Goal: Task Accomplishment & Management: Manage account settings

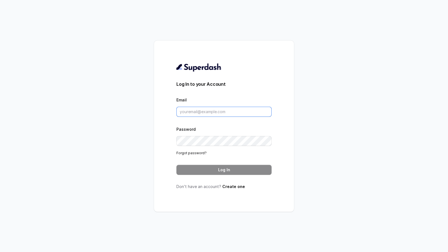
click at [217, 112] on input "Email" at bounding box center [223, 112] width 95 height 10
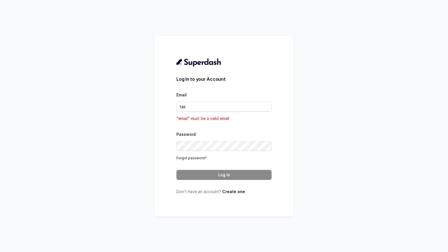
click at [357, 81] on div "Log In to your Account Email tas "email" must be a valid email Password Forgot …" at bounding box center [224, 126] width 448 height 252
click at [217, 107] on input "tas" at bounding box center [223, 107] width 95 height 10
paste input "[EMAIL_ADDRESS][DOMAIN_NAME]"
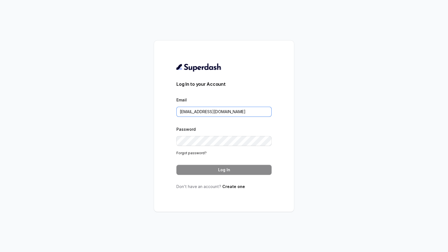
type input "[EMAIL_ADDRESS][DOMAIN_NAME]"
click at [229, 170] on button "Log In" at bounding box center [223, 170] width 95 height 10
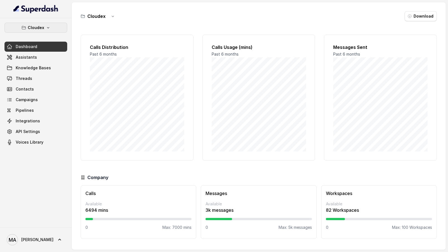
click at [36, 26] on p "Cloudex" at bounding box center [36, 27] width 17 height 7
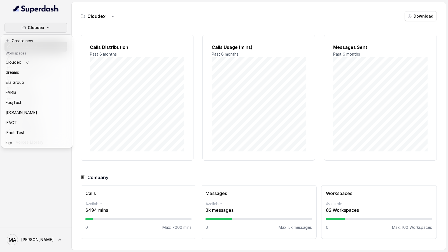
click at [172, 120] on div "Cloudex Dashboard Assistants Knowledge Bases Threads Contacts Campaigns Pipelin…" at bounding box center [224, 126] width 448 height 252
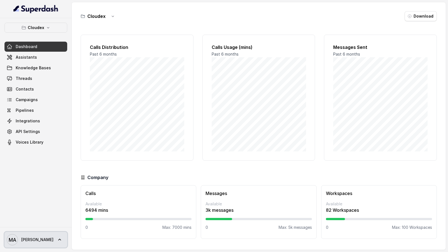
click at [35, 236] on span "MA Mohamed Tashriq" at bounding box center [30, 240] width 47 height 11
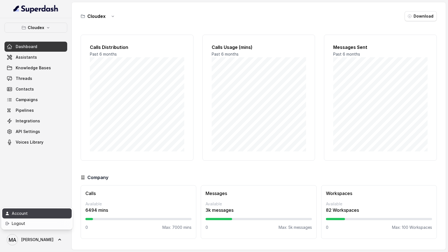
click at [61, 212] on link "Account" at bounding box center [36, 214] width 69 height 10
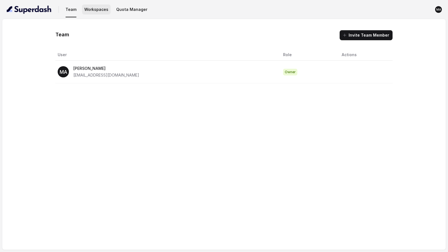
click at [92, 13] on button "Workspaces" at bounding box center [96, 9] width 29 height 10
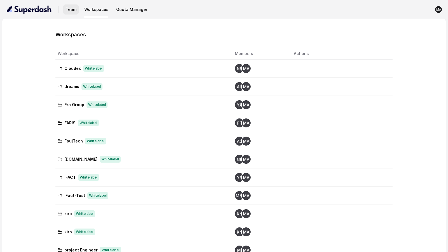
click at [74, 13] on button "Team" at bounding box center [70, 9] width 15 height 10
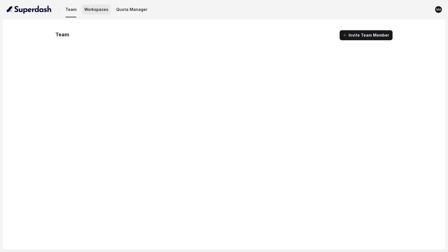
click at [91, 10] on button "Workspaces" at bounding box center [96, 9] width 29 height 10
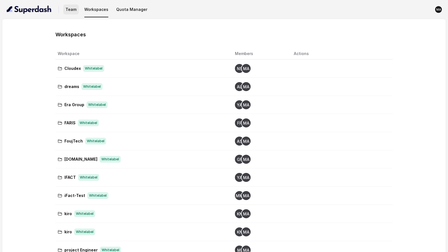
click at [69, 8] on button "Team" at bounding box center [70, 9] width 15 height 10
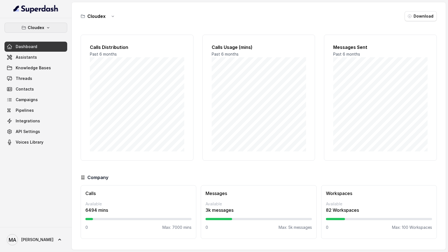
click at [30, 28] on p "Cloudex" at bounding box center [36, 27] width 17 height 7
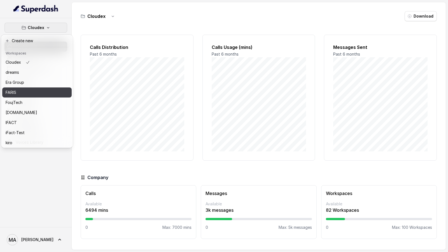
scroll to position [92, 0]
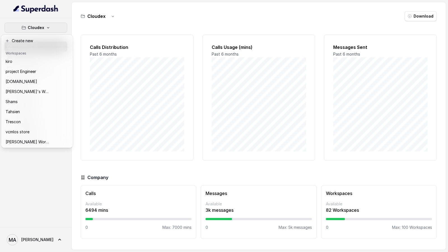
click at [23, 224] on div "Cloudex Dashboard Assistants Knowledge Bases Threads Contacts Campaigns Pipelin…" at bounding box center [36, 122] width 72 height 209
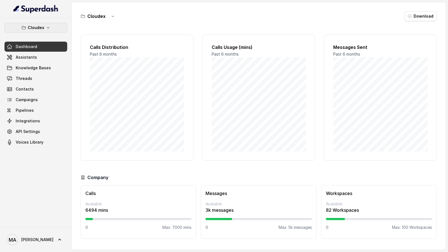
click at [37, 28] on p "Cloudex" at bounding box center [36, 27] width 17 height 7
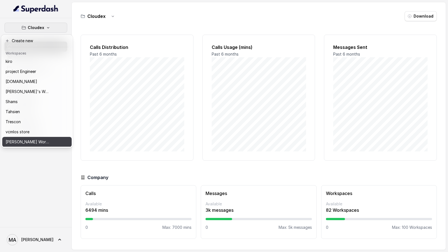
click at [28, 144] on p "Ward's Workspace" at bounding box center [28, 142] width 45 height 7
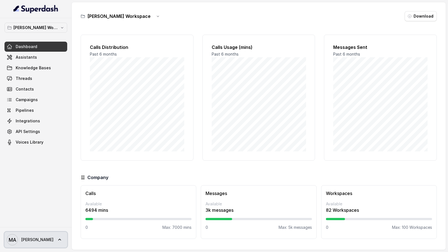
click at [34, 235] on span "MA Mohamed Tashriq" at bounding box center [30, 240] width 47 height 11
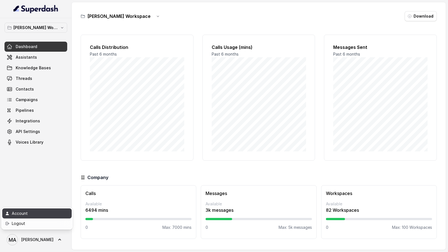
click at [55, 214] on div "Account" at bounding box center [36, 213] width 48 height 7
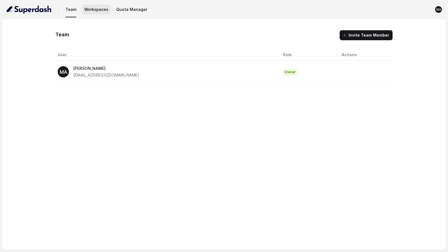
click at [94, 11] on button "Workspaces" at bounding box center [96, 9] width 29 height 10
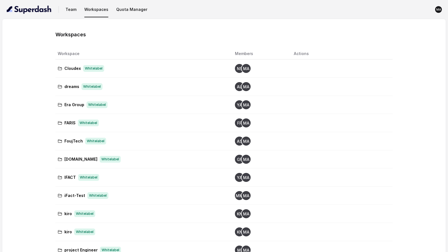
scroll to position [147, 0]
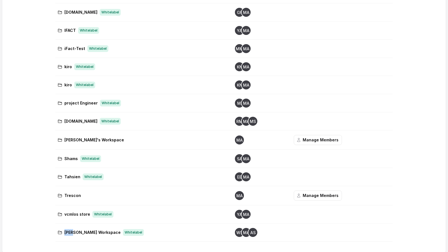
drag, startPoint x: 217, startPoint y: 122, endPoint x: 239, endPoint y: 122, distance: 21.3
click at [239, 122] on div "RM MA MS" at bounding box center [260, 121] width 50 height 9
click at [309, 140] on button "Manage Members" at bounding box center [318, 140] width 48 height 10
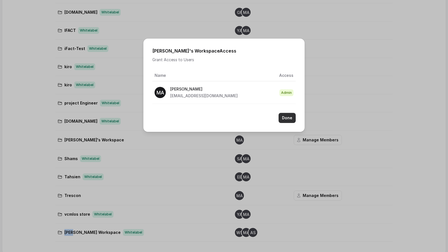
click at [288, 121] on button "Done" at bounding box center [286, 118] width 17 height 10
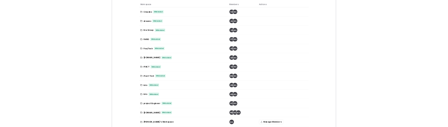
scroll to position [0, 0]
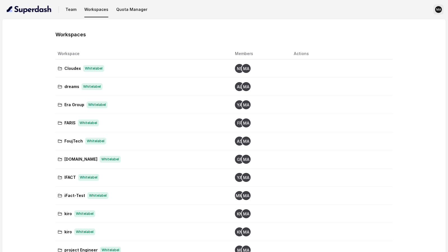
click at [437, 12] on icon "MA" at bounding box center [438, 9] width 7 height 7
click at [408, 33] on div "Sign out" at bounding box center [407, 35] width 48 height 7
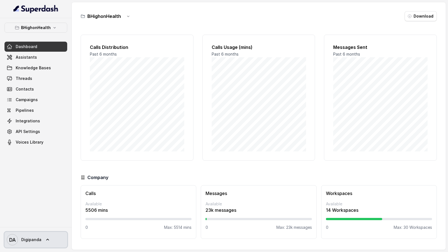
click at [21, 242] on span "Digipanda" at bounding box center [31, 240] width 20 height 6
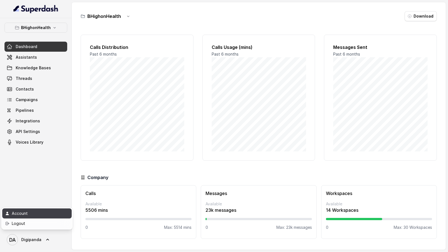
click at [46, 211] on div "Account" at bounding box center [36, 213] width 48 height 7
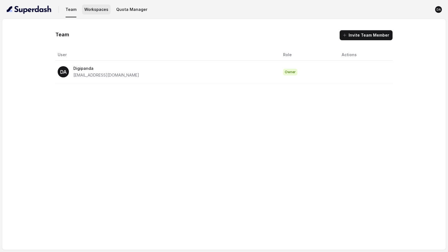
click at [89, 9] on button "Workspaces" at bounding box center [96, 9] width 29 height 10
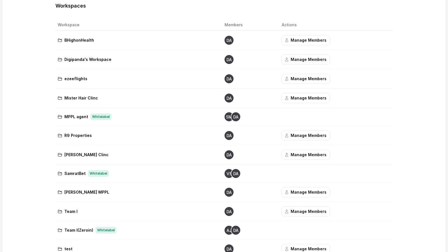
scroll to position [7, 0]
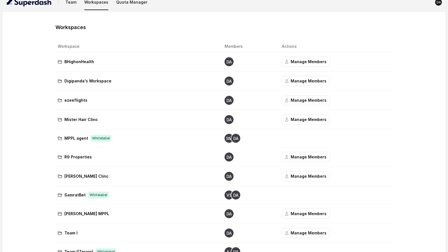
click at [235, 139] on text "DA" at bounding box center [235, 139] width 5 height 4
click at [226, 139] on text "SM" at bounding box center [229, 139] width 6 height 4
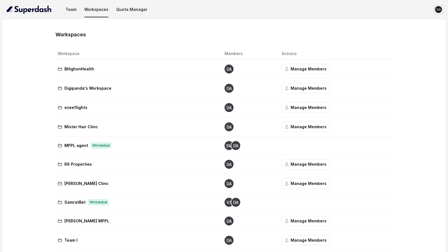
click at [440, 11] on text "DA" at bounding box center [438, 10] width 4 height 4
click at [425, 37] on div "Sign out" at bounding box center [407, 35] width 48 height 7
